Goal: Obtain resource: Download file/media

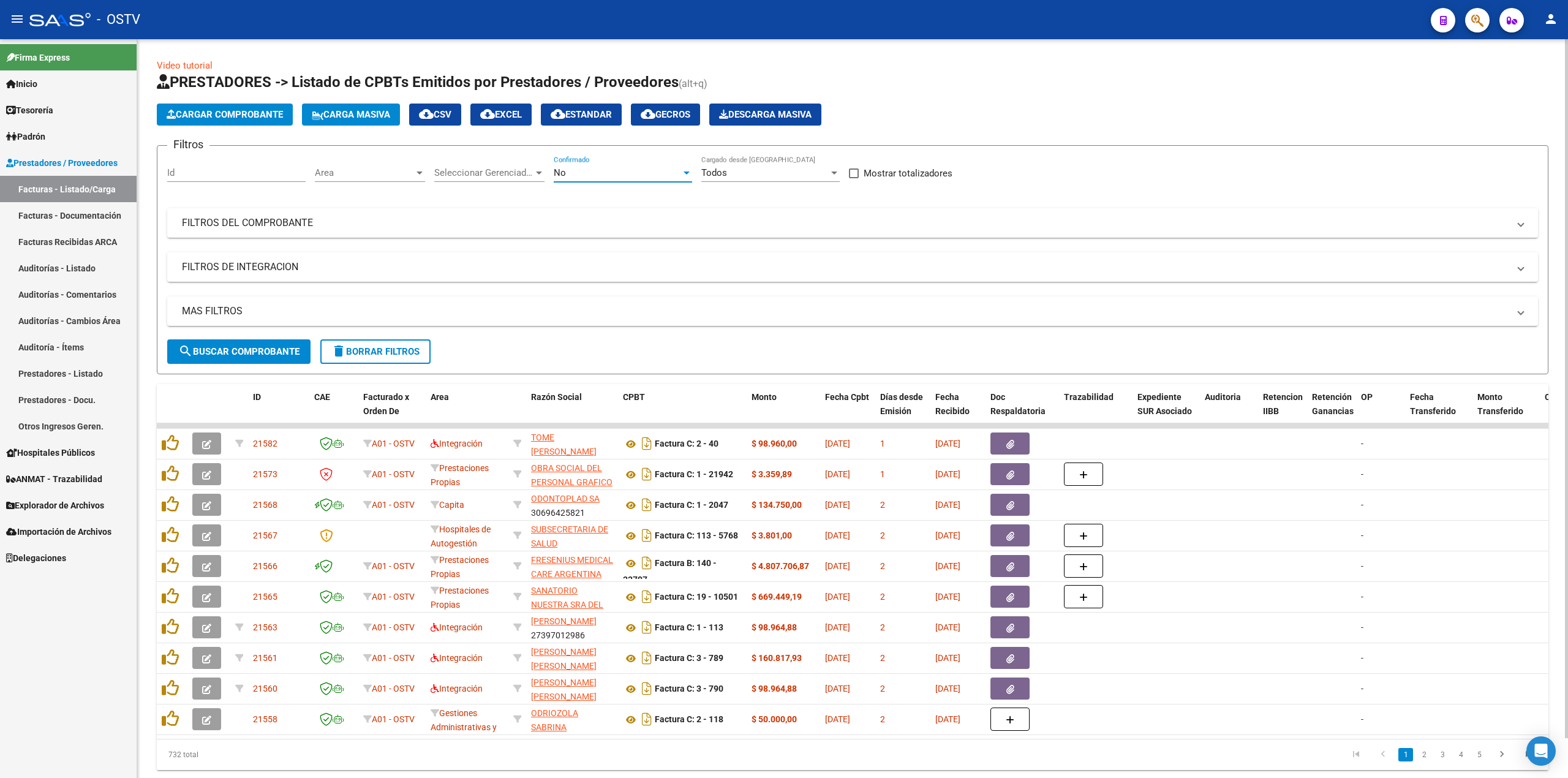
click at [654, 173] on div "No" at bounding box center [617, 172] width 127 height 11
click at [623, 116] on span "Todos" at bounding box center [623, 118] width 138 height 27
click at [254, 358] on button "search Buscar Comprobante" at bounding box center [239, 352] width 144 height 25
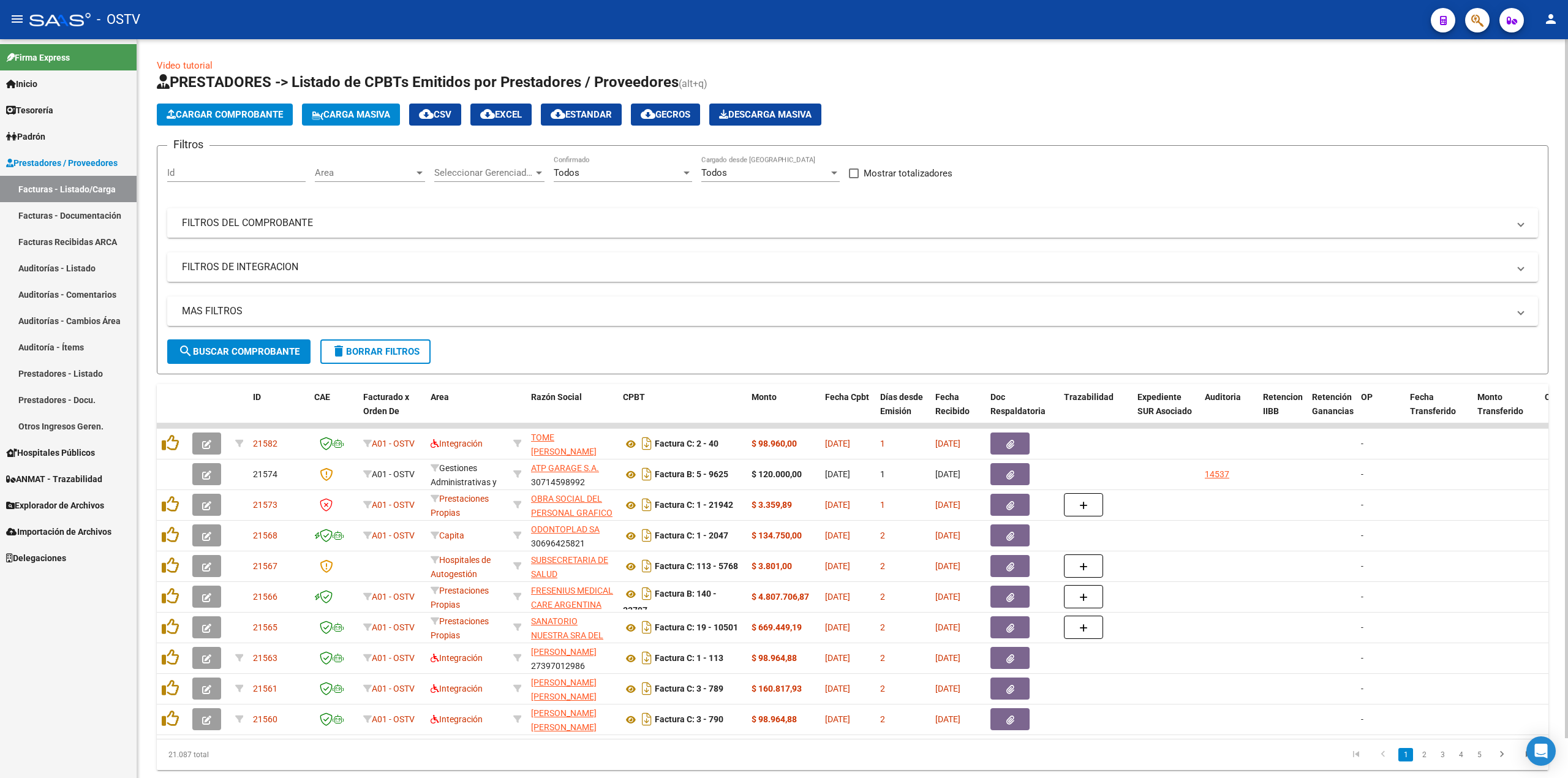
click at [422, 228] on mat-panel-title "FILTROS DEL COMPROBANTE" at bounding box center [845, 223] width 1327 height 14
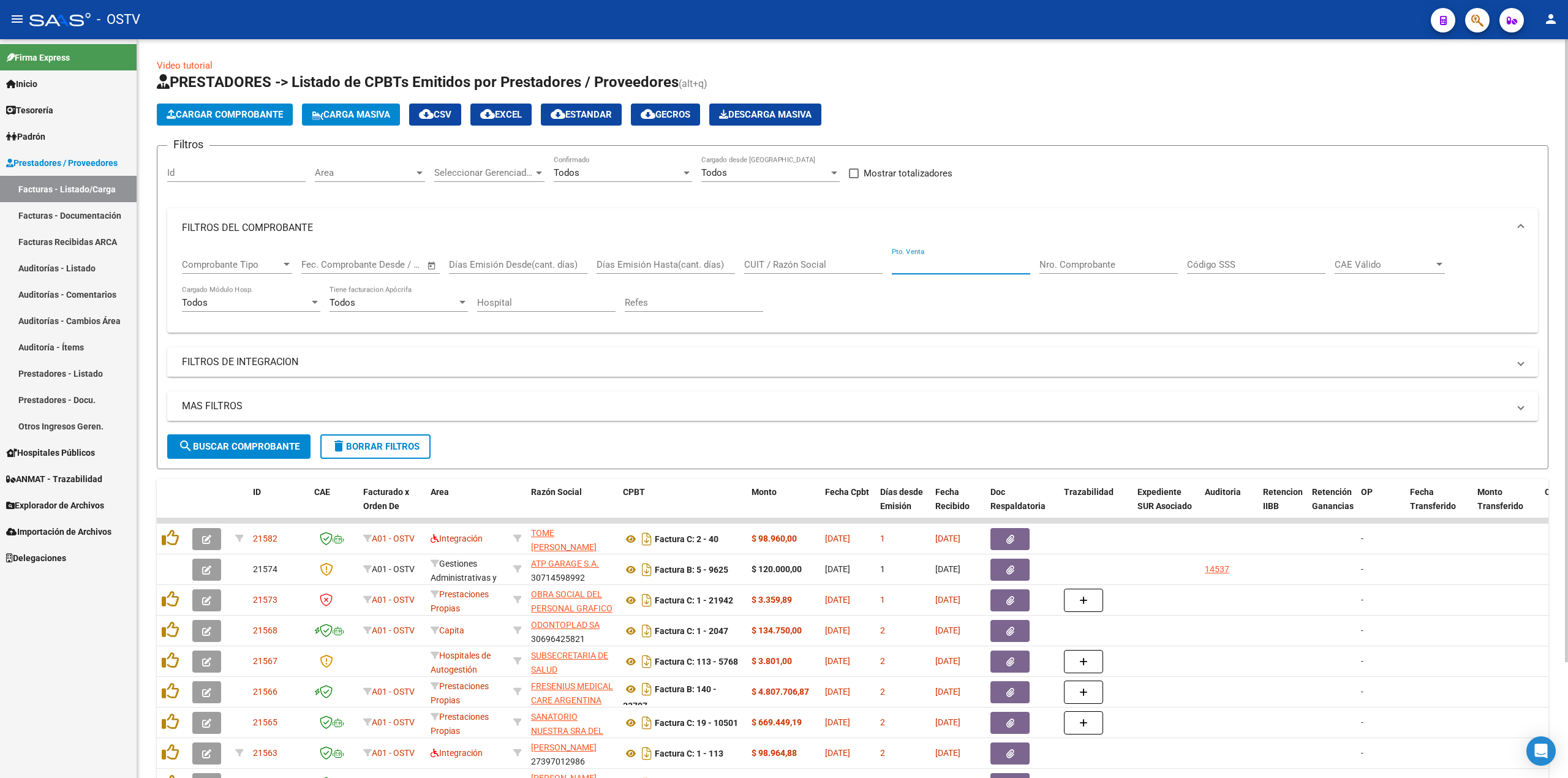
click at [933, 266] on input "Pto. Venta" at bounding box center [961, 264] width 138 height 11
drag, startPoint x: 1047, startPoint y: 258, endPoint x: 1054, endPoint y: 264, distance: 9.2
click at [1049, 258] on div "Nro. Comprobante" at bounding box center [1109, 260] width 138 height 26
click at [1057, 265] on input "Nro. Comprobante" at bounding box center [1109, 264] width 138 height 11
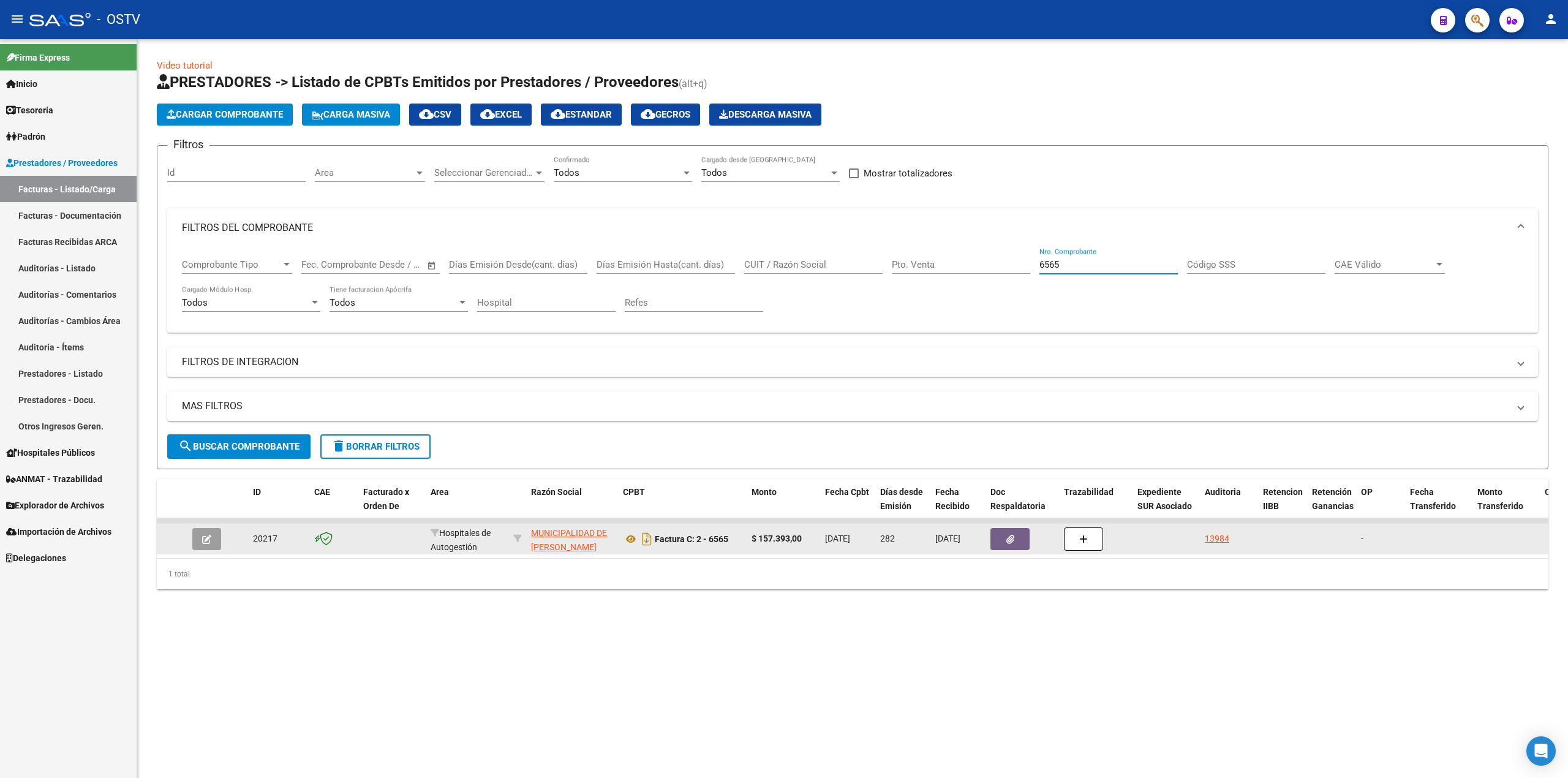
type input "6565"
click at [202, 539] on icon "button" at bounding box center [207, 539] width 9 height 9
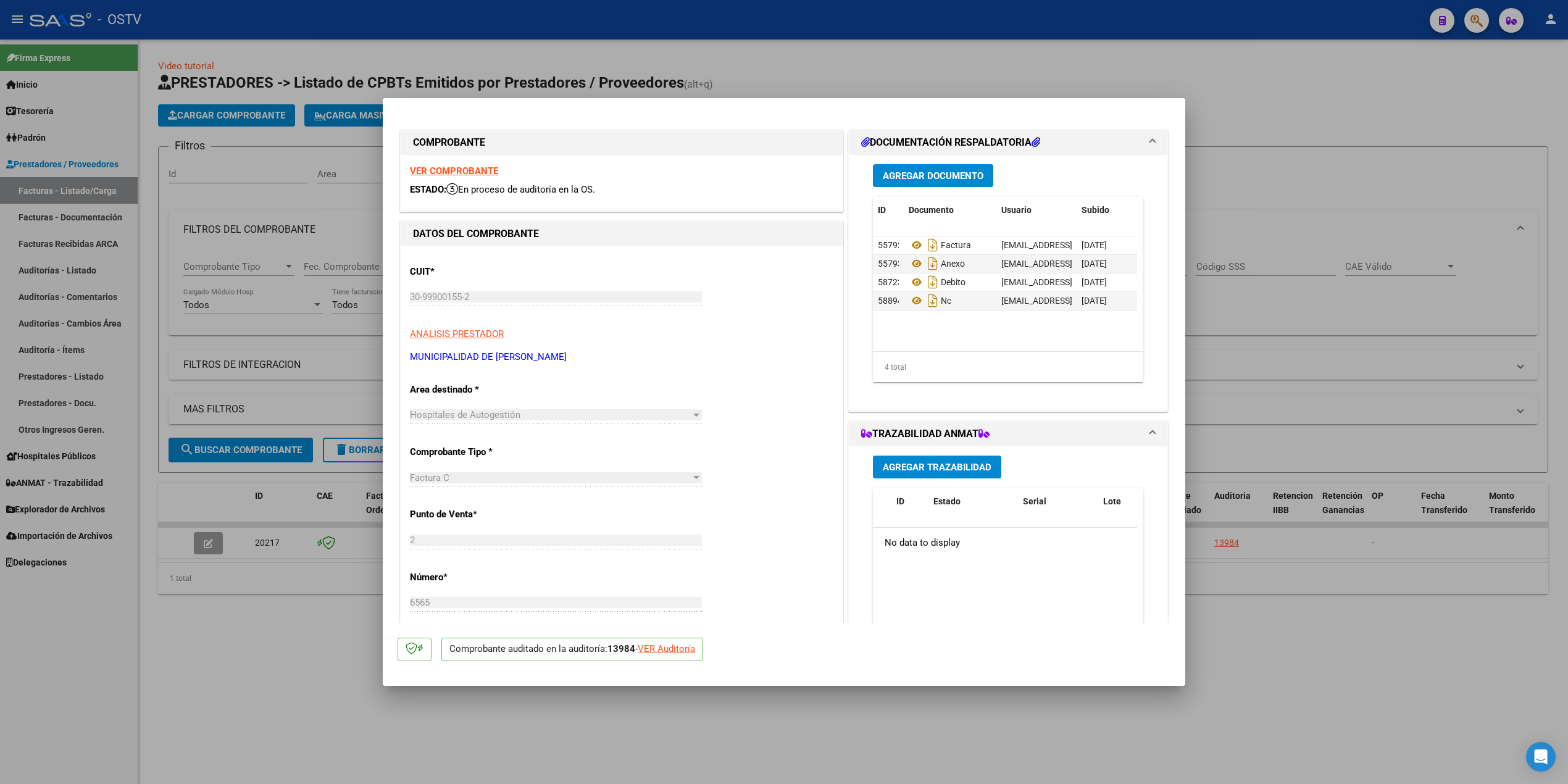
click at [1421, 584] on div at bounding box center [784, 392] width 1568 height 784
type input "$ 0,00"
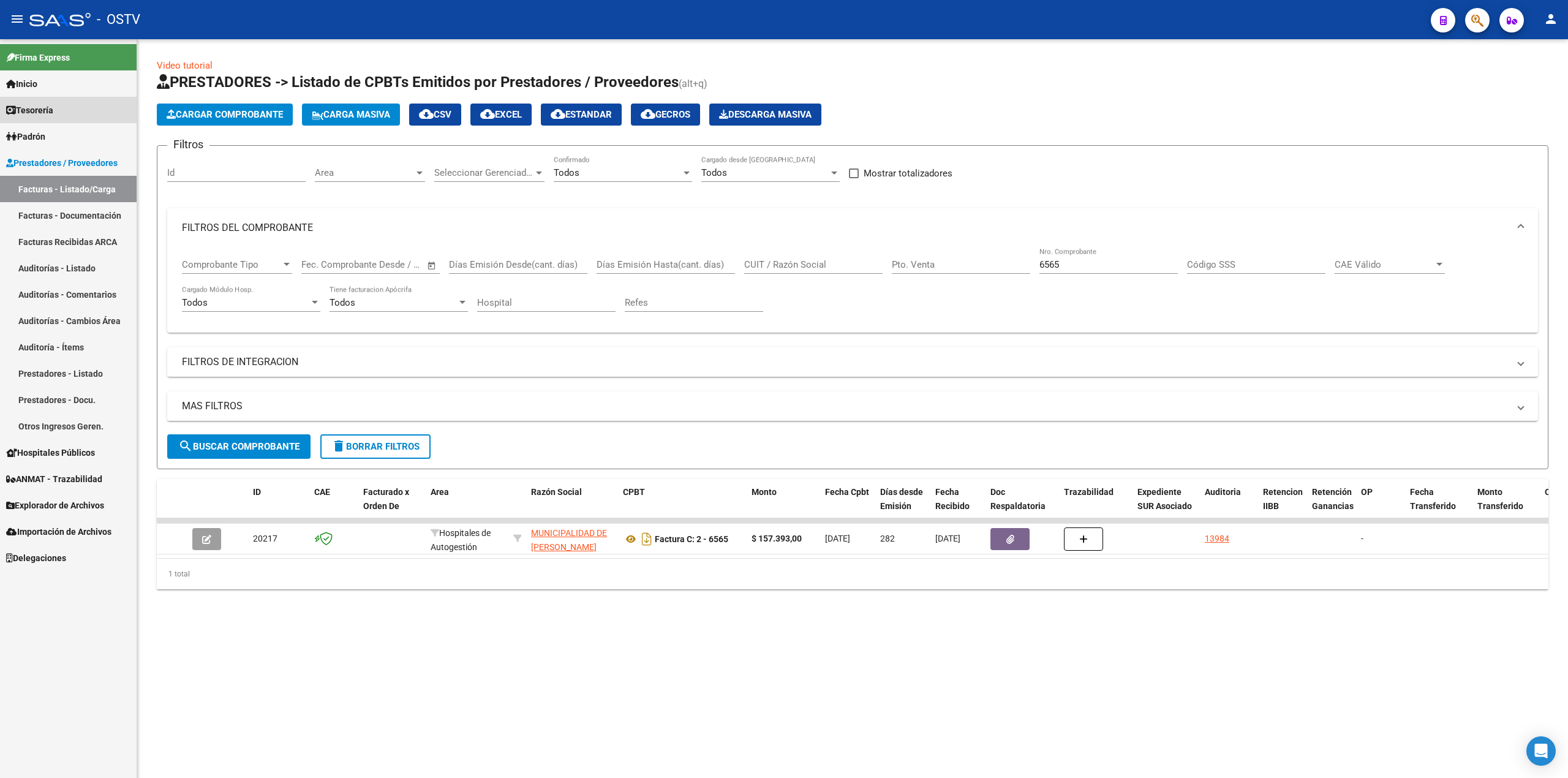
click at [79, 104] on link "Tesorería" at bounding box center [68, 110] width 136 height 26
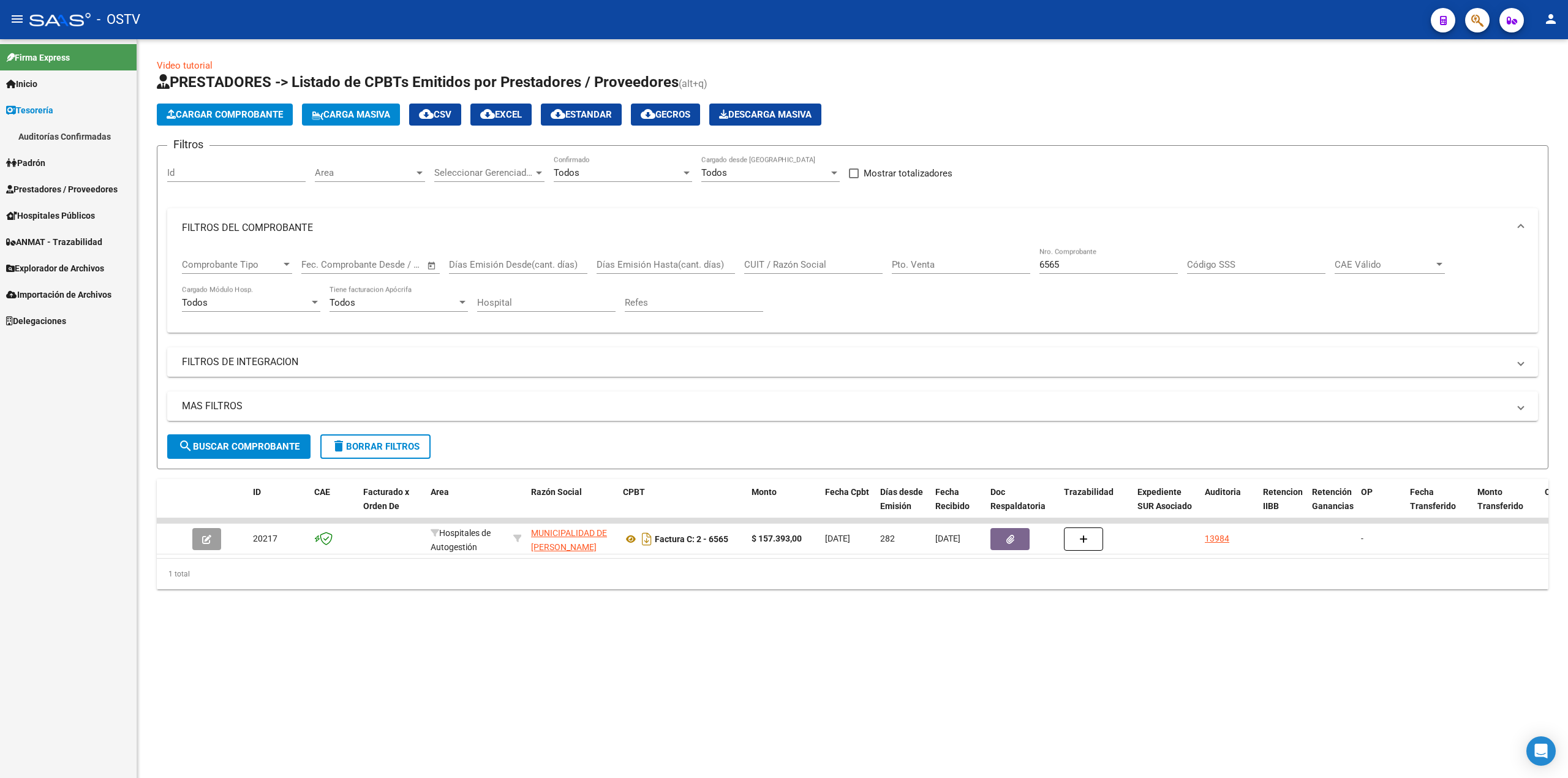
click at [79, 132] on link "Auditorías Confirmadas" at bounding box center [68, 136] width 136 height 26
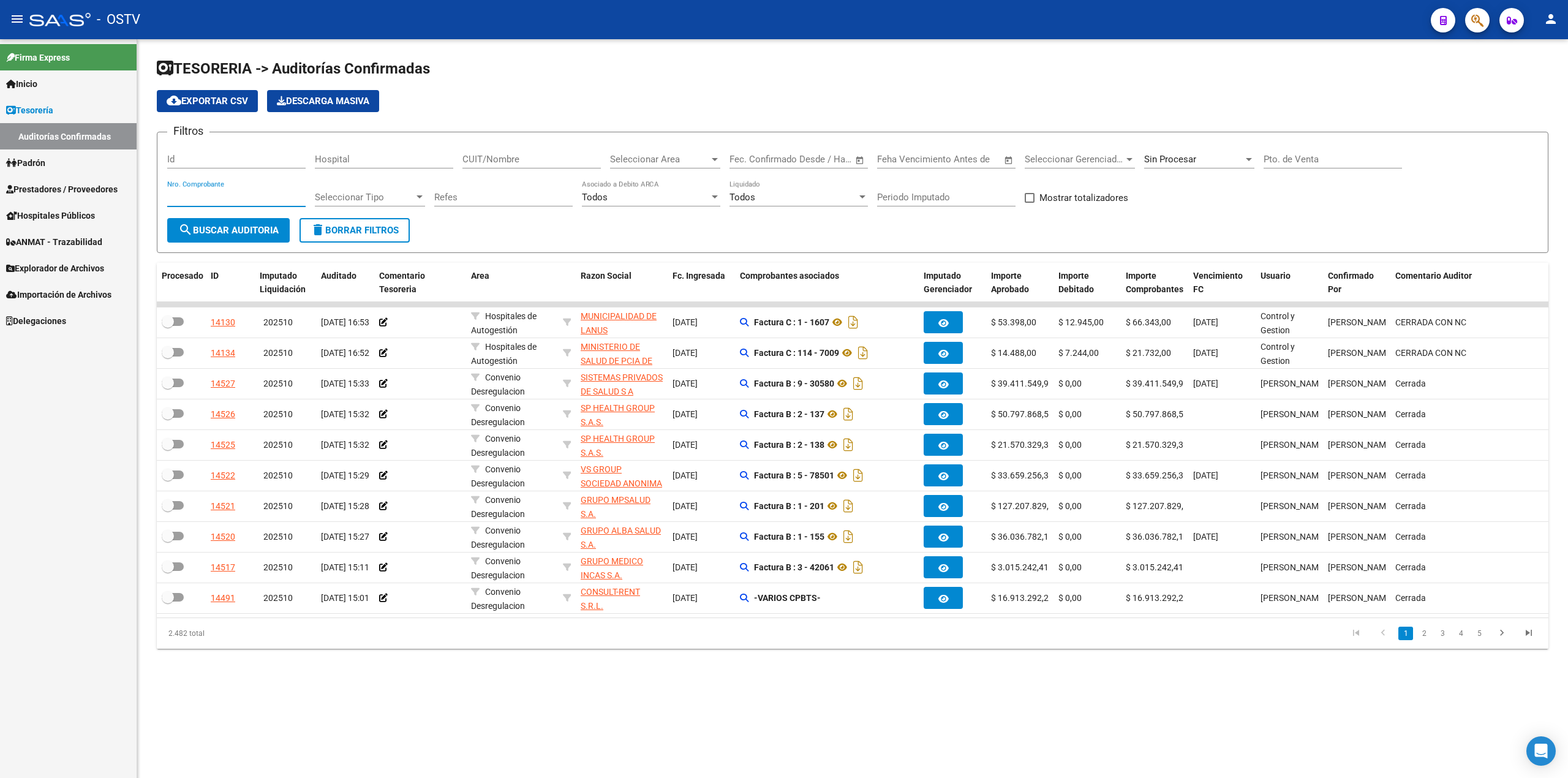
click at [253, 198] on input "Nro. Comprobante" at bounding box center [236, 197] width 138 height 11
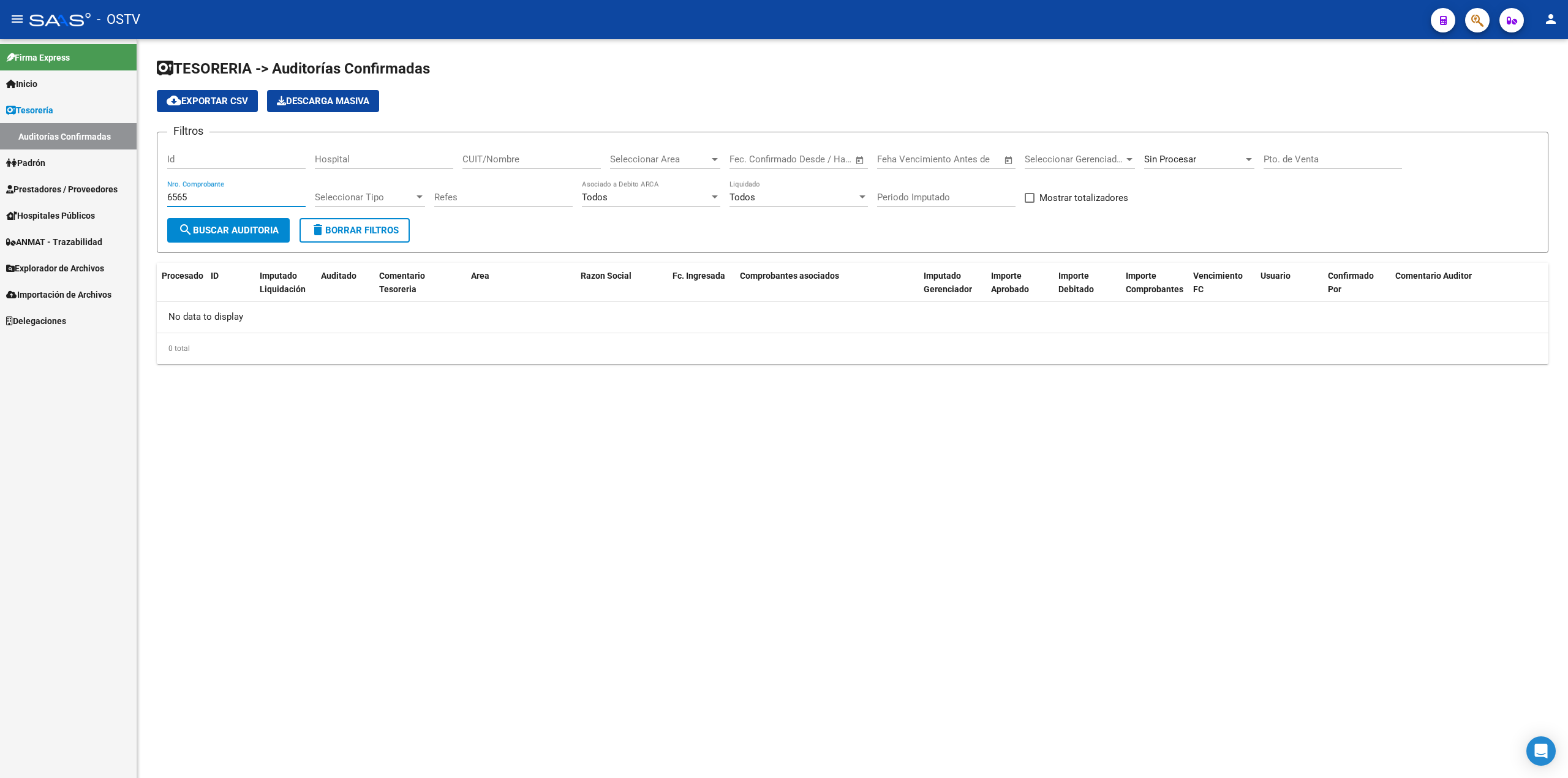
type input "6565"
click at [1193, 159] on span "Sin Procesar" at bounding box center [1170, 159] width 52 height 11
click at [1171, 108] on span "Todas" at bounding box center [1215, 104] width 143 height 27
click at [226, 221] on button "search Buscar Auditoria" at bounding box center [228, 230] width 123 height 25
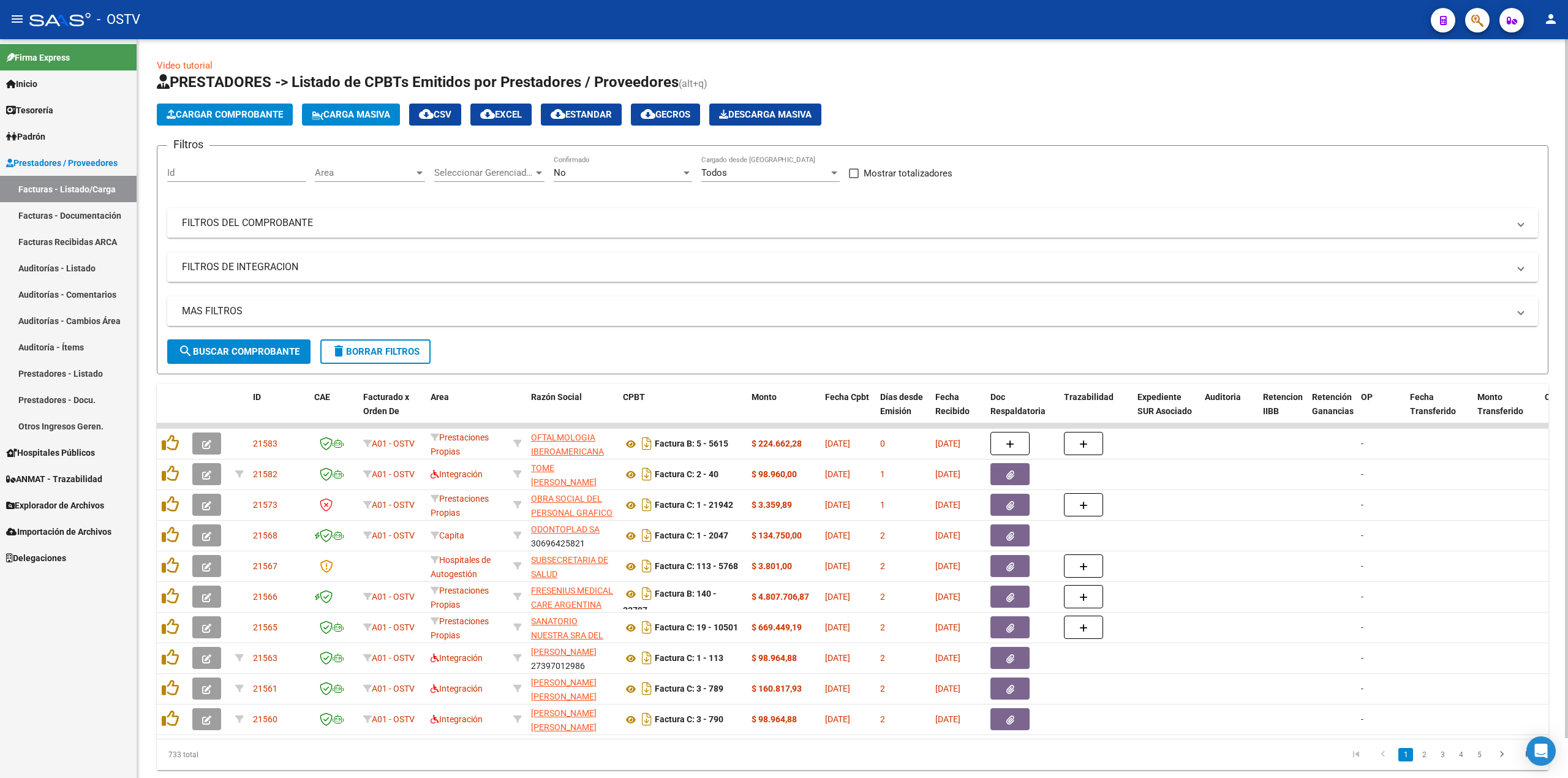
click at [626, 168] on div "No" at bounding box center [617, 172] width 127 height 11
click at [604, 127] on span "Todos" at bounding box center [623, 118] width 138 height 27
click at [437, 218] on mat-panel-title "FILTROS DEL COMPROBANTE" at bounding box center [845, 223] width 1327 height 14
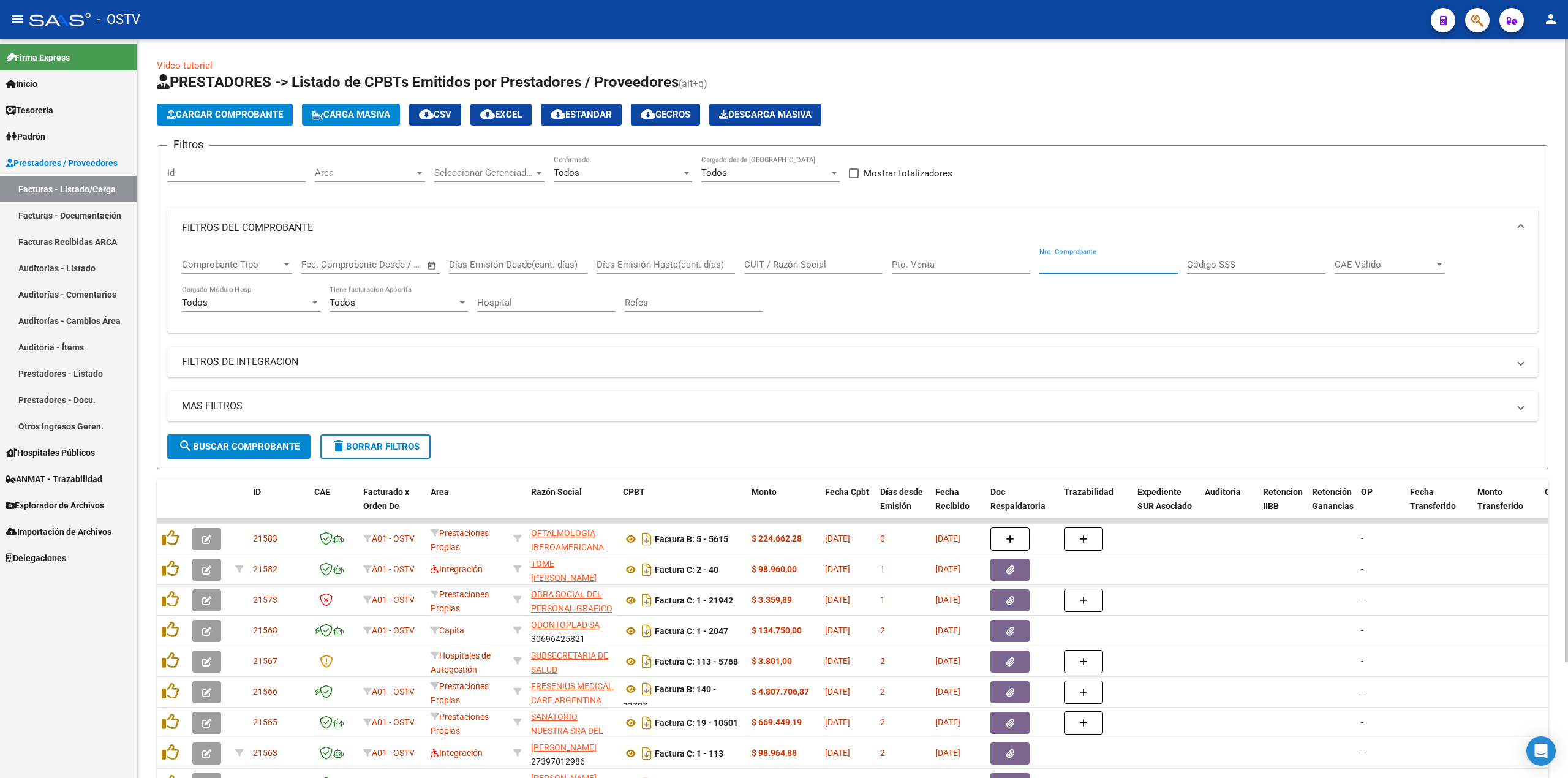
click at [1117, 264] on input "Nro. Comprobante" at bounding box center [1109, 264] width 138 height 11
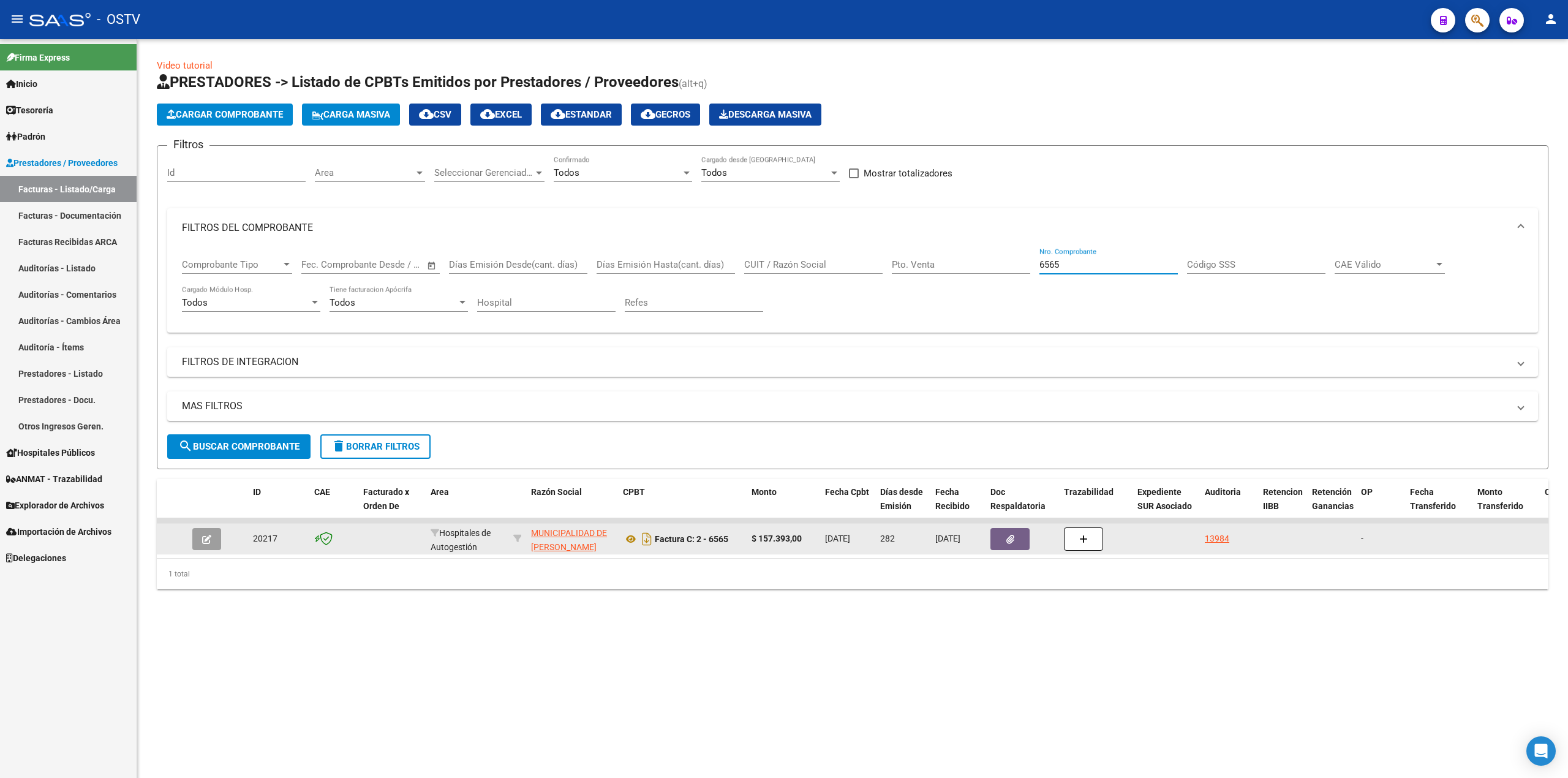
type input "6565"
click at [202, 537] on button "button" at bounding box center [207, 539] width 29 height 22
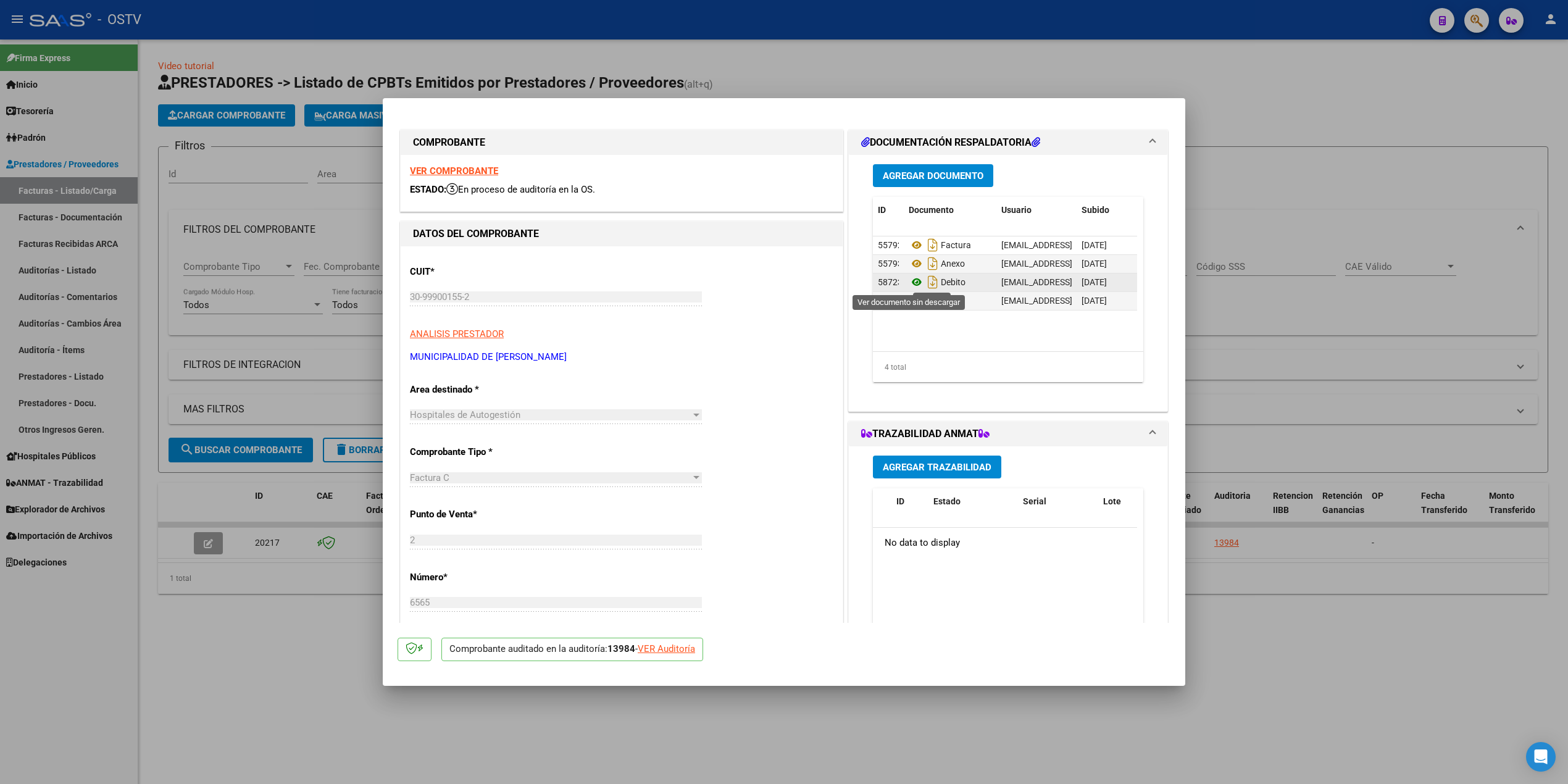
click at [911, 277] on icon at bounding box center [917, 282] width 16 height 15
